Goal: Task Accomplishment & Management: Manage account settings

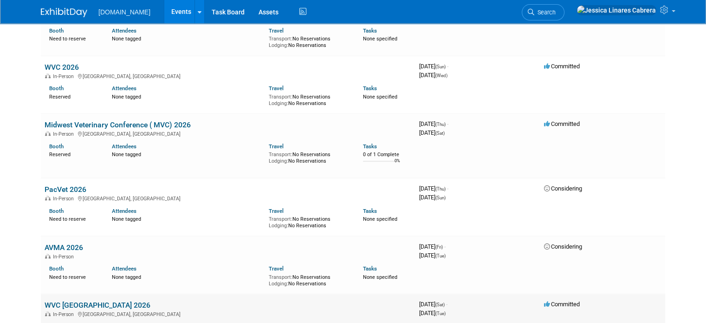
scroll to position [743, 0]
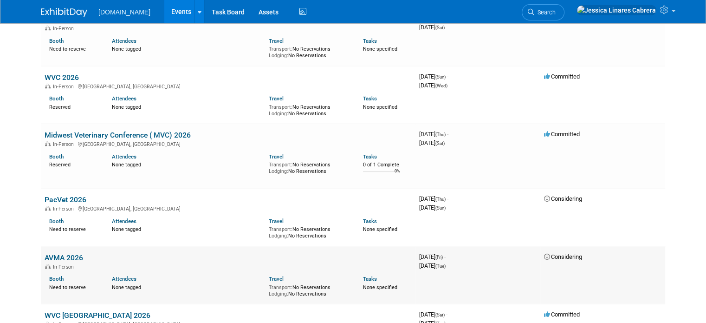
click at [52, 253] on link "AVMA 2026" at bounding box center [64, 257] width 39 height 9
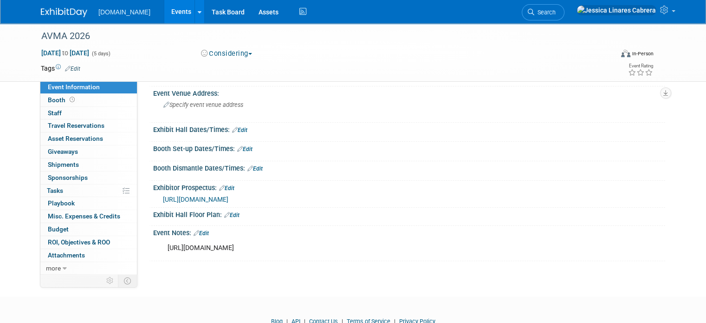
scroll to position [87, 0]
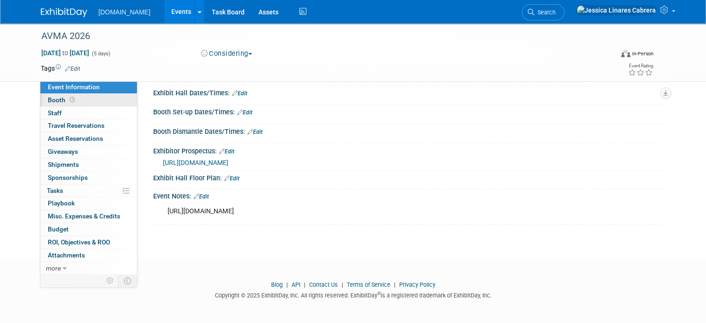
click at [52, 98] on span "Booth" at bounding box center [62, 99] width 29 height 7
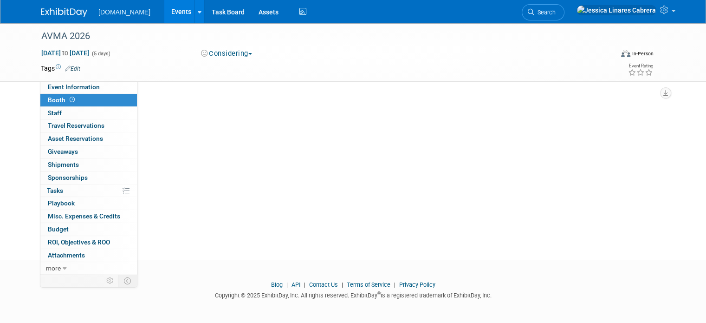
scroll to position [0, 0]
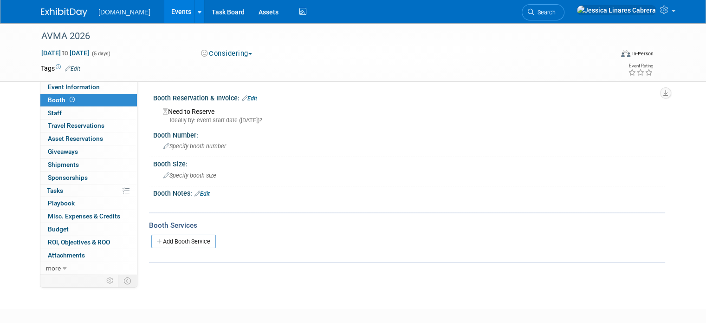
click at [199, 119] on div "Ideally by: event start date ([DATE])?" at bounding box center [411, 120] width 496 height 8
click at [248, 100] on link "Edit" at bounding box center [249, 98] width 15 height 7
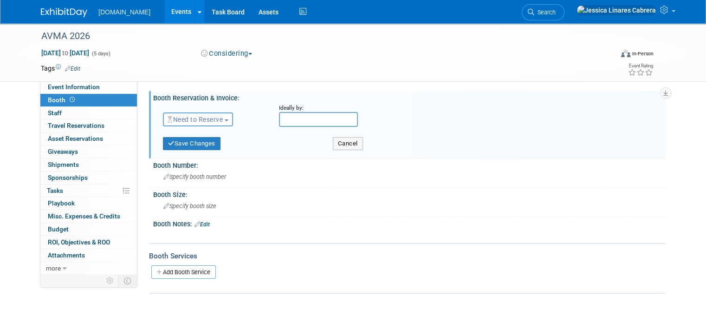
click at [303, 118] on input "text" at bounding box center [318, 119] width 79 height 15
click at [225, 121] on button "Need to Reserve" at bounding box center [198, 119] width 70 height 14
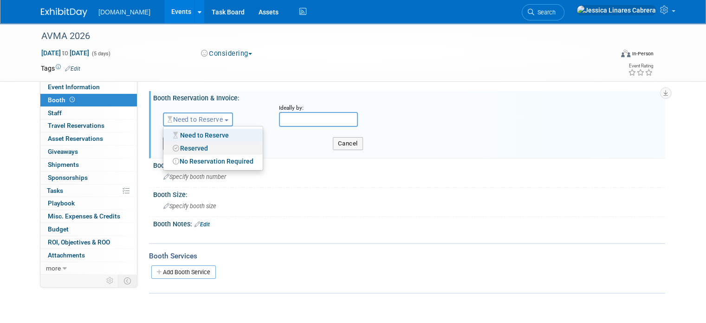
click at [205, 147] on link "Reserved" at bounding box center [212, 148] width 99 height 13
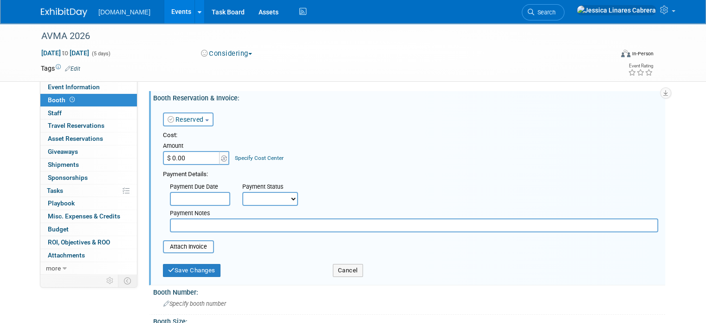
click at [206, 167] on div "Cost: Amount $ 0.00 Specify Cost Center Cost Center -- Not Specified --" at bounding box center [411, 181] width 496 height 101
type input "$ 9,300.00"
click at [210, 190] on div "Payment Due Date" at bounding box center [199, 187] width 59 height 9
click at [206, 197] on input "text" at bounding box center [200, 199] width 60 height 14
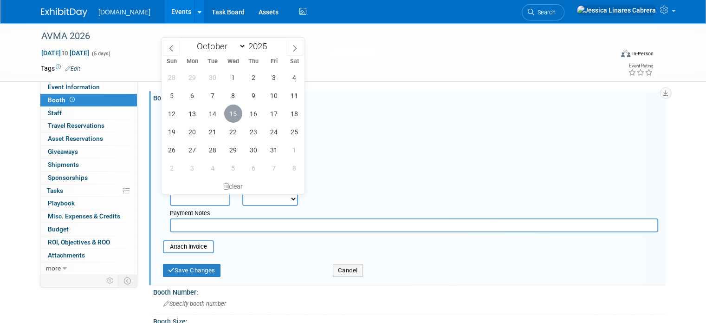
click at [229, 115] on span "15" at bounding box center [233, 114] width 18 height 18
type input "[DATE]"
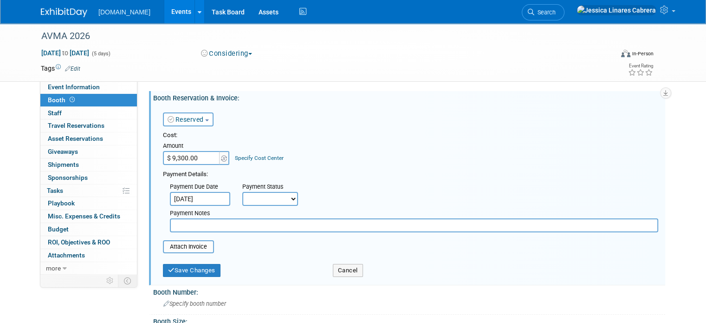
click at [213, 201] on input "[DATE]" at bounding box center [200, 199] width 60 height 14
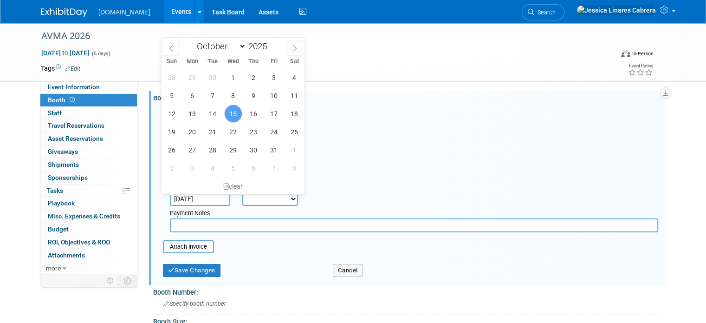
click at [295, 47] on icon at bounding box center [295, 48] width 7 height 7
click at [295, 48] on icon at bounding box center [295, 48] width 7 height 7
click at [295, 49] on icon at bounding box center [295, 48] width 3 height 6
select select "0"
type input "2026"
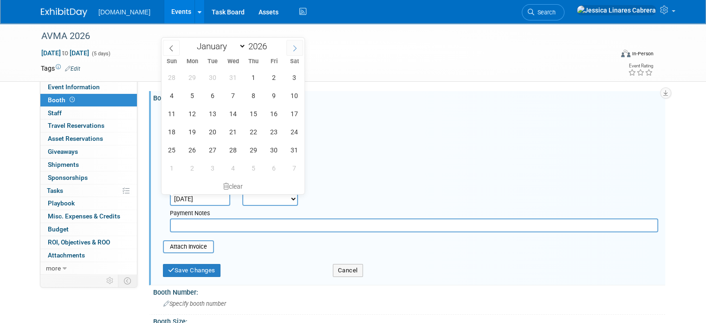
click at [295, 49] on icon at bounding box center [295, 48] width 3 height 6
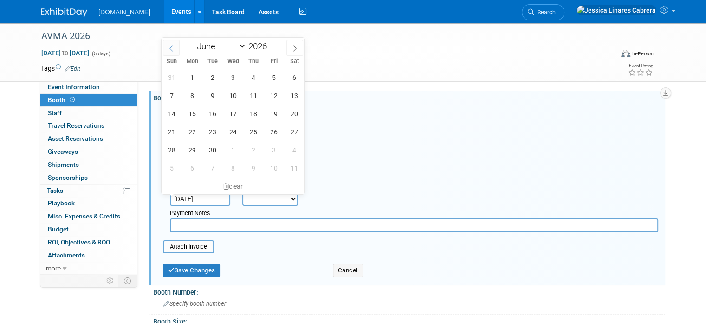
drag, startPoint x: 166, startPoint y: 50, endPoint x: 170, endPoint y: 52, distance: 4.8
click at [168, 52] on span at bounding box center [171, 48] width 17 height 16
select select "4"
click at [208, 146] on span "26" at bounding box center [213, 150] width 18 height 18
type input "[DATE]"
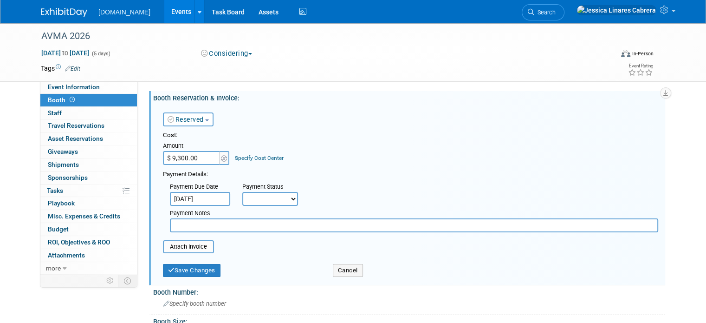
click at [264, 198] on select "Not Paid Yet Partially Paid Paid in Full" at bounding box center [270, 199] width 56 height 14
select select "1"
click at [242, 192] on select "Not Paid Yet Partially Paid Paid in Full" at bounding box center [270, 199] width 56 height 14
click at [204, 224] on input "text" at bounding box center [414, 225] width 489 height 14
type input "Paid in full"
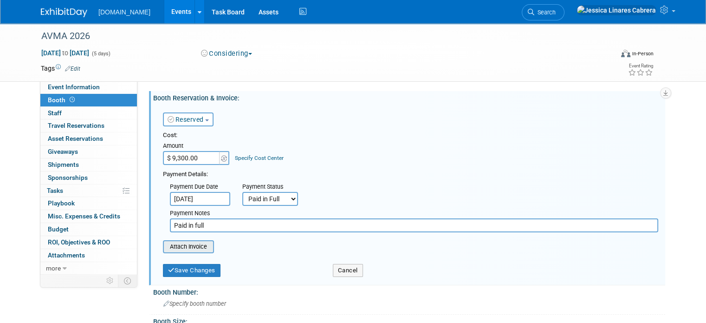
click at [175, 250] on input "file" at bounding box center [158, 246] width 111 height 11
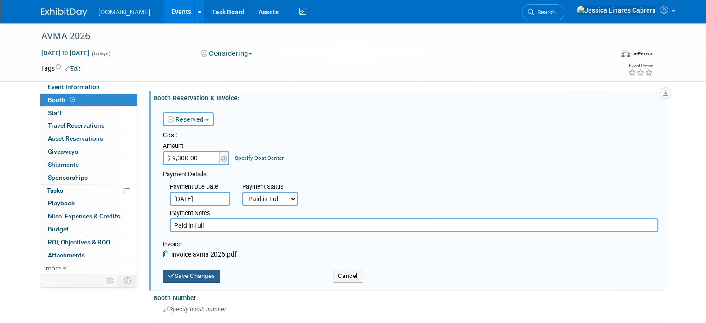
click at [198, 273] on button "Save Changes" at bounding box center [192, 275] width 58 height 13
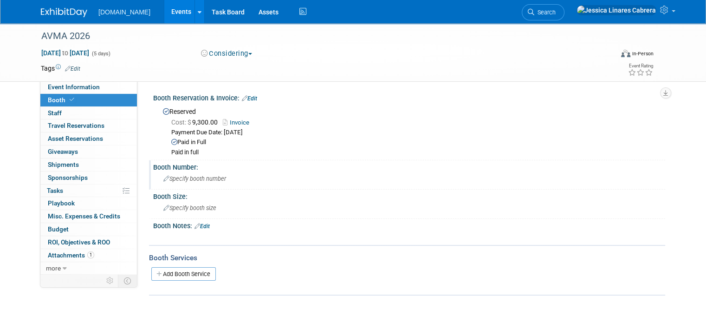
click at [177, 174] on div "Specify booth number" at bounding box center [409, 178] width 498 height 14
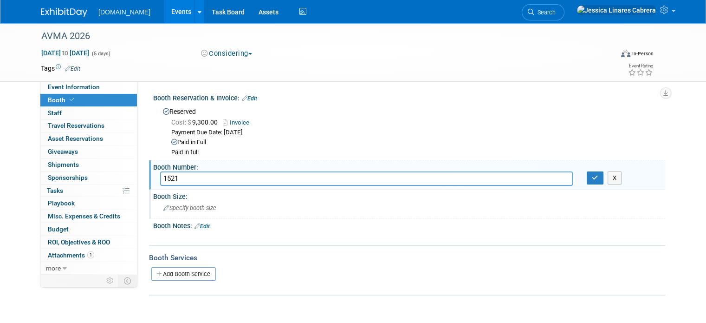
type input "1521"
click at [401, 200] on div "Booth Size: Specify booth size" at bounding box center [407, 204] width 516 height 29
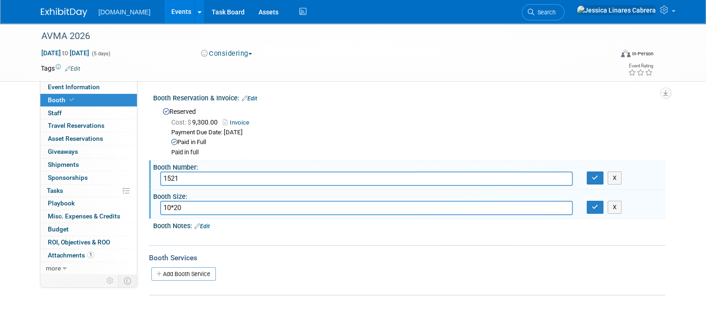
type input "10*20"
drag, startPoint x: 391, startPoint y: 256, endPoint x: 354, endPoint y: 258, distance: 36.7
click at [391, 256] on div "Booth Services" at bounding box center [407, 258] width 516 height 10
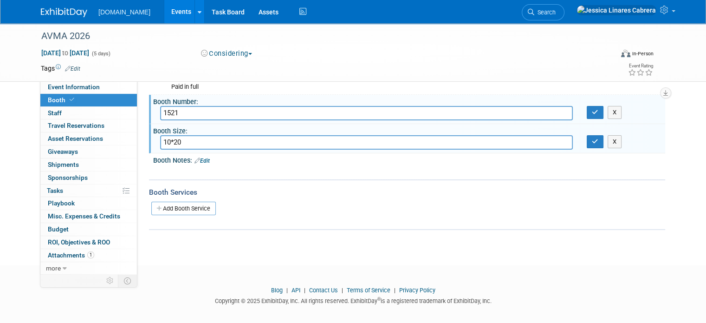
scroll to position [71, 0]
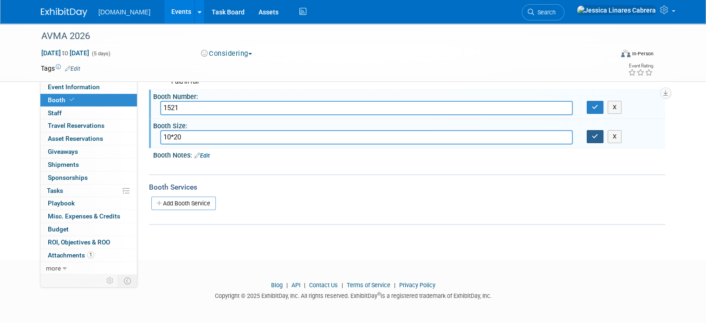
click at [596, 141] on button "button" at bounding box center [595, 136] width 17 height 13
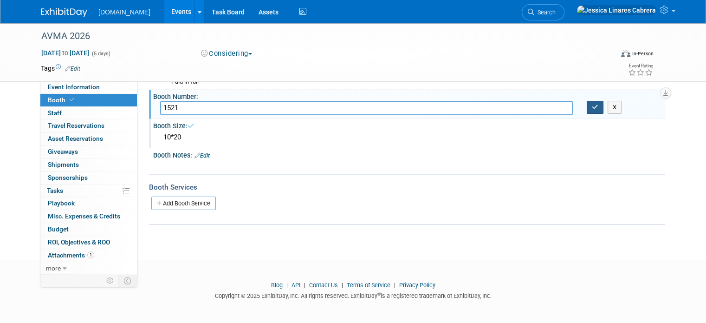
click at [599, 107] on icon "button" at bounding box center [595, 107] width 7 height 6
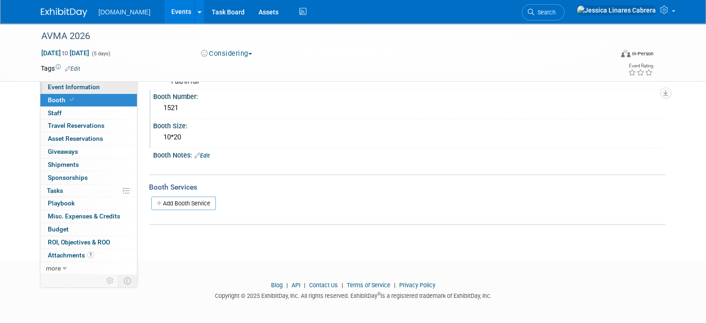
click at [74, 89] on span "Event Information" at bounding box center [74, 86] width 52 height 7
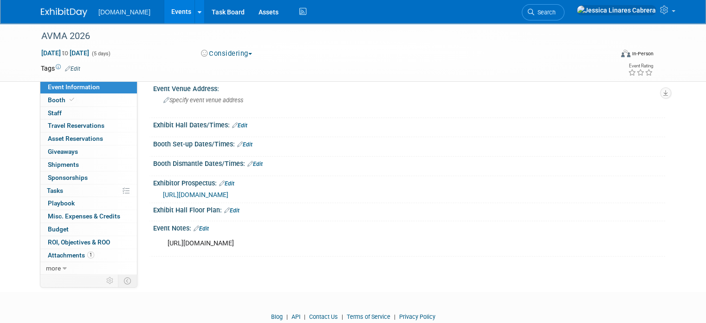
scroll to position [87, 0]
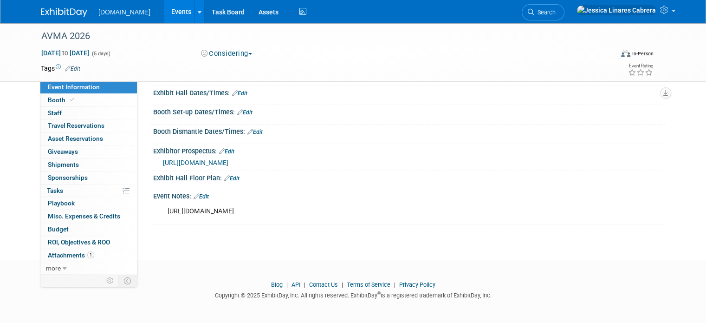
click at [199, 193] on link "Edit" at bounding box center [201, 196] width 15 height 7
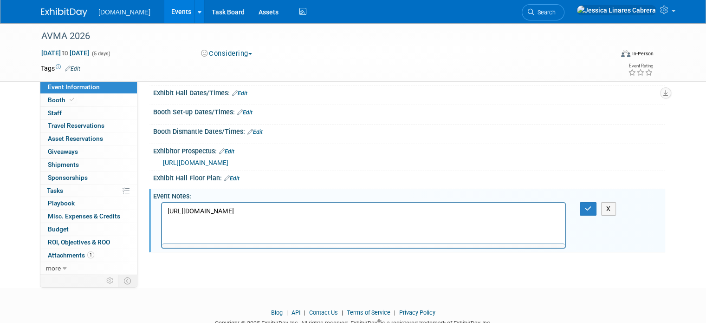
scroll to position [0, 0]
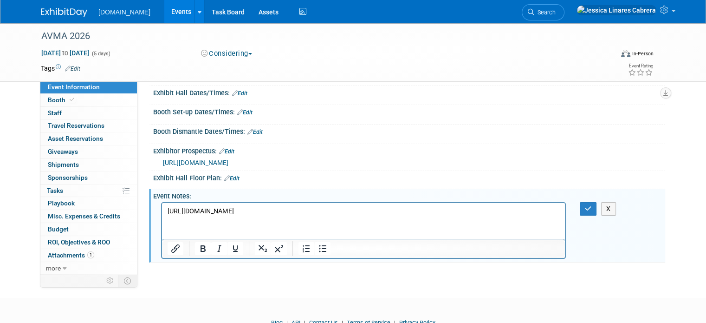
click at [484, 209] on p "[URL][DOMAIN_NAME]" at bounding box center [364, 211] width 392 height 9
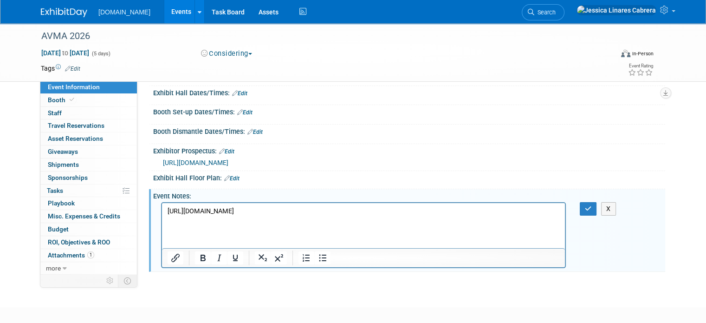
drag, startPoint x: 425, startPoint y: 214, endPoint x: 8, endPoint y: 102, distance: 431.9
click at [162, 203] on html "[URL][DOMAIN_NAME]" at bounding box center [363, 214] width 403 height 22
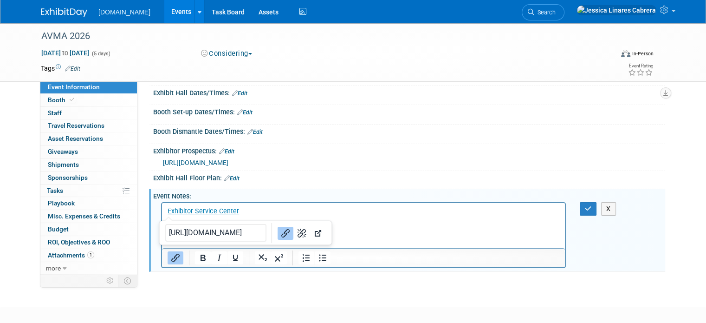
click at [264, 218] on p "Rich Text Area. Press ALT-0 for help." at bounding box center [364, 220] width 392 height 9
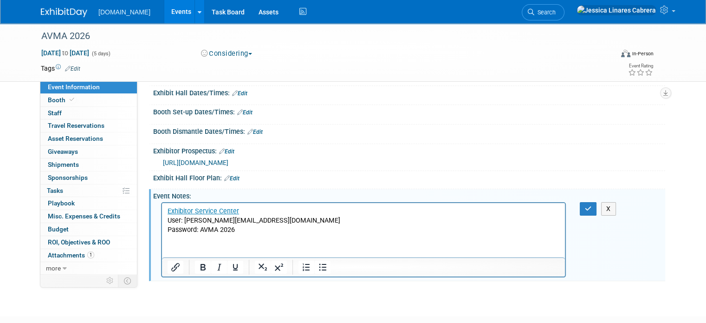
drag, startPoint x: 246, startPoint y: 235, endPoint x: 203, endPoint y: 232, distance: 43.3
click at [203, 232] on html "Exhibitor Service Center User: [PERSON_NAME][EMAIL_ADDRESS][DOMAIN_NAME] Passwo…" at bounding box center [363, 219] width 403 height 32
drag, startPoint x: 201, startPoint y: 230, endPoint x: 242, endPoint y: 230, distance: 41.3
click at [242, 230] on p "Password: AVMA 2026" at bounding box center [364, 229] width 392 height 9
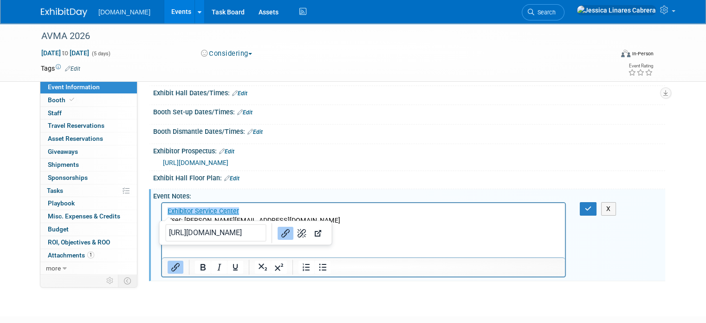
click at [386, 235] on html "﻿Exhibitor Service Center User: [PERSON_NAME][EMAIL_ADDRESS][DOMAIN_NAME] Passw…" at bounding box center [363, 219] width 403 height 32
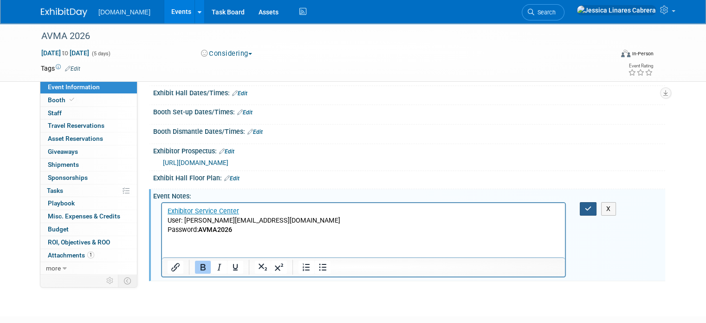
click at [595, 211] on button "button" at bounding box center [588, 208] width 17 height 13
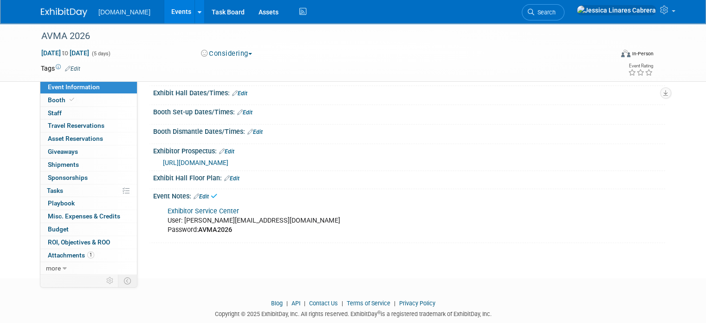
click at [503, 224] on div "Exhibitor Service Center User: [PERSON_NAME][EMAIL_ADDRESS][DOMAIN_NAME] Passwo…" at bounding box center [363, 220] width 405 height 37
click at [331, 235] on html "[DOMAIN_NAME] Events Add Event Bulk Upload Events Shareable Event Boards Recent…" at bounding box center [353, 74] width 706 height 323
